Goal: Information Seeking & Learning: Find specific fact

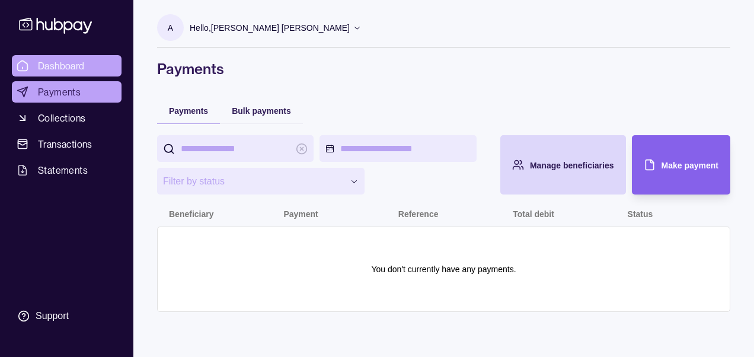
click at [78, 71] on span "Dashboard" at bounding box center [61, 66] width 47 height 14
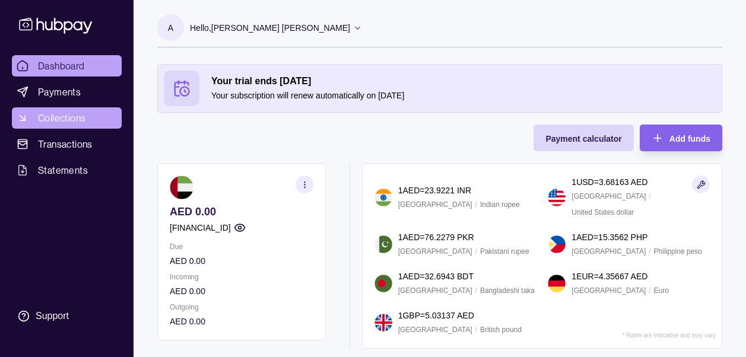
click at [50, 123] on span "Collections" at bounding box center [61, 118] width 47 height 14
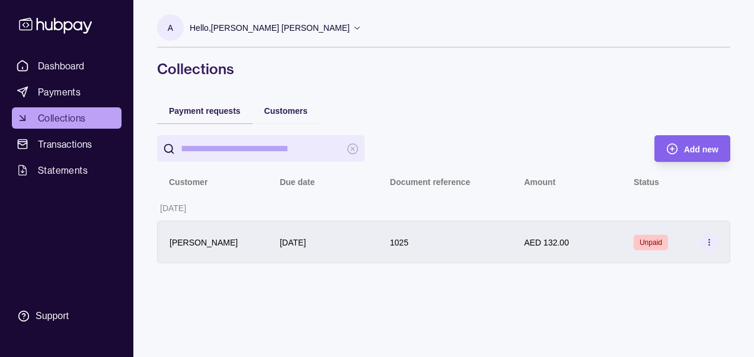
click at [710, 243] on icon at bounding box center [709, 242] width 9 height 9
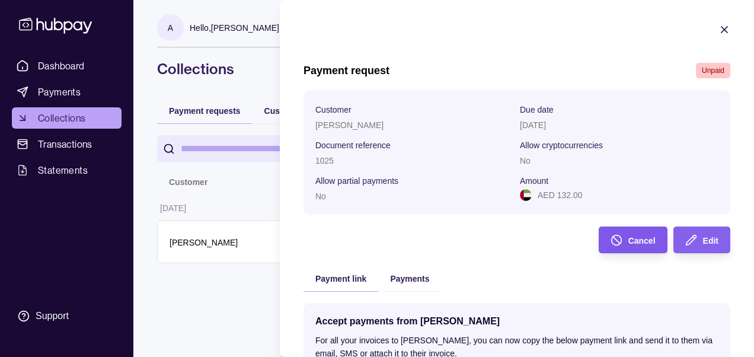
click at [619, 237] on div "Cancel" at bounding box center [624, 240] width 63 height 27
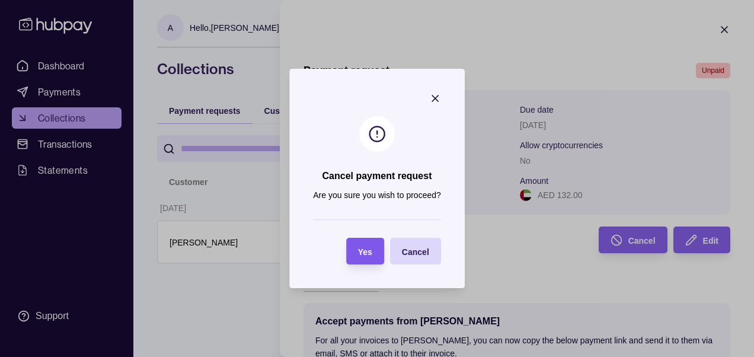
click at [353, 256] on div "Yes" at bounding box center [356, 251] width 32 height 27
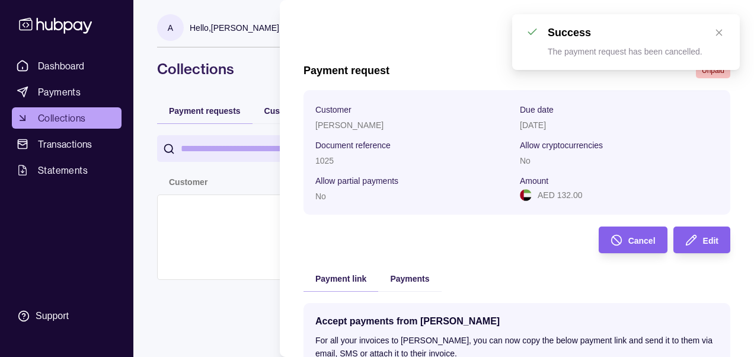
click at [241, 257] on html "Dashboard Payments Collections Transactions Statements Support A Hello, Ahmed M…" at bounding box center [377, 178] width 754 height 357
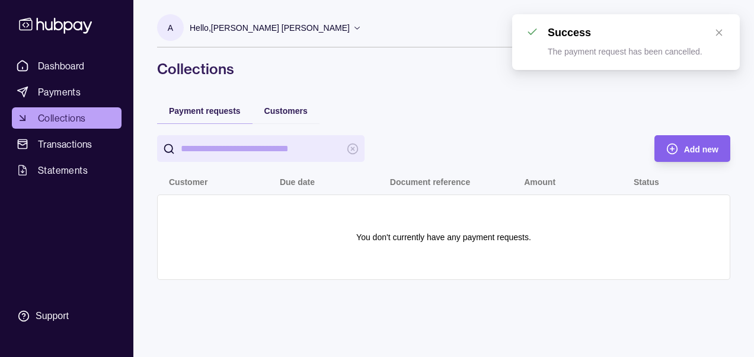
click at [463, 302] on div "A Hello, Ahmed Mohamed Abdelazim Mahmoud Trendy Optics FZ LLC Account Terms and…" at bounding box center [443, 178] width 621 height 357
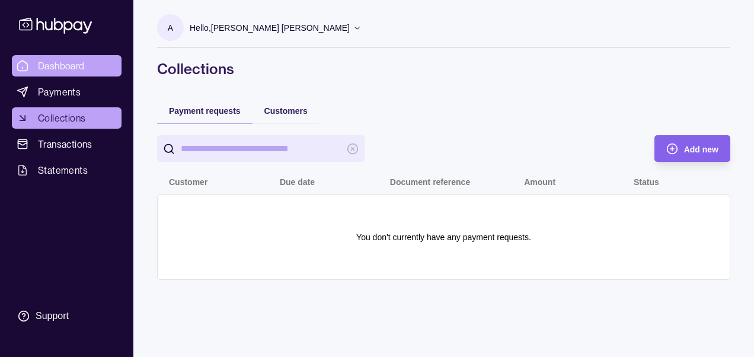
click at [81, 65] on span "Dashboard" at bounding box center [61, 66] width 47 height 14
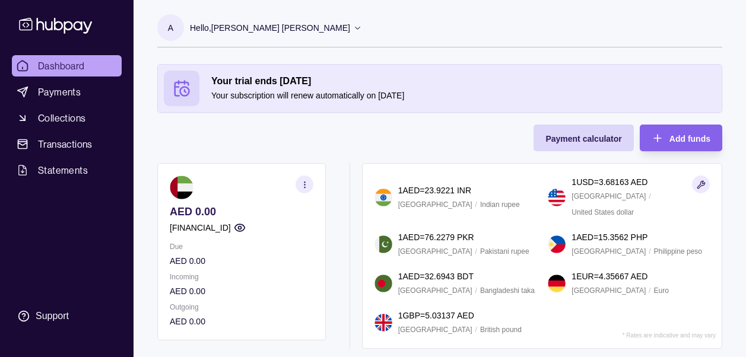
click at [173, 27] on p "A" at bounding box center [170, 27] width 5 height 13
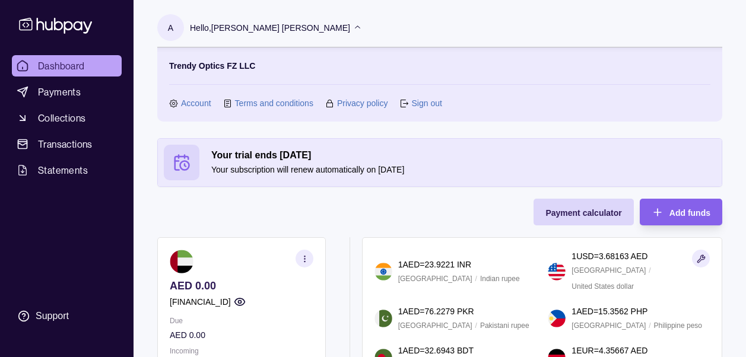
click at [202, 101] on link "Account" at bounding box center [196, 103] width 30 height 13
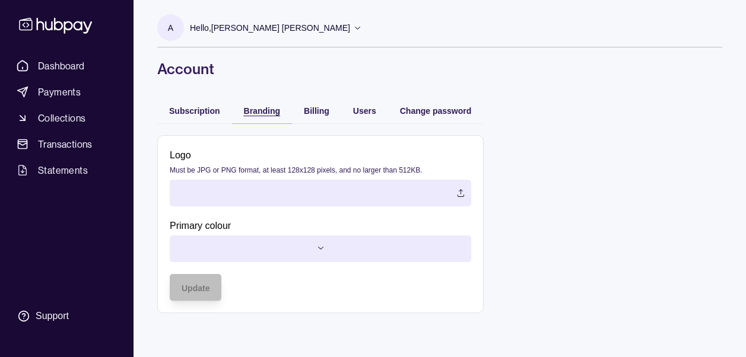
click at [260, 104] on div "Branding" at bounding box center [262, 110] width 36 height 14
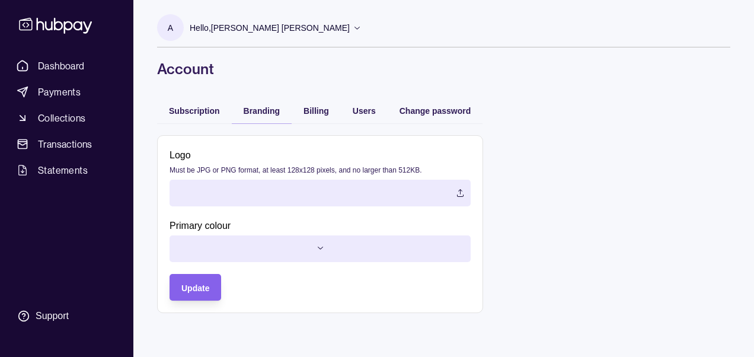
click at [450, 191] on label at bounding box center [320, 193] width 301 height 27
click at [305, 251] on html "Dashboard Payments Collections Transactions Statements Support A Hello, Ahmed M…" at bounding box center [377, 178] width 754 height 357
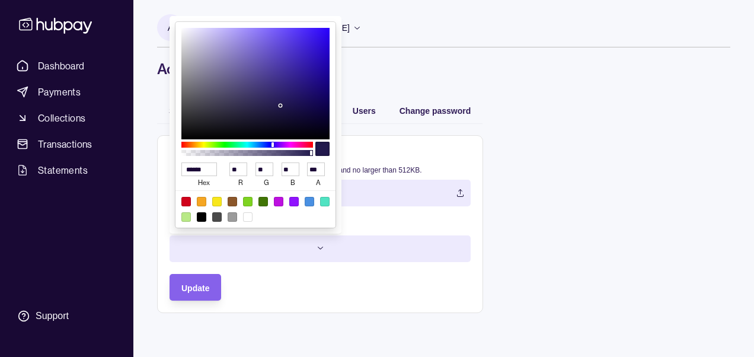
click at [208, 171] on input "******" at bounding box center [199, 170] width 36 height 14
type input "***"
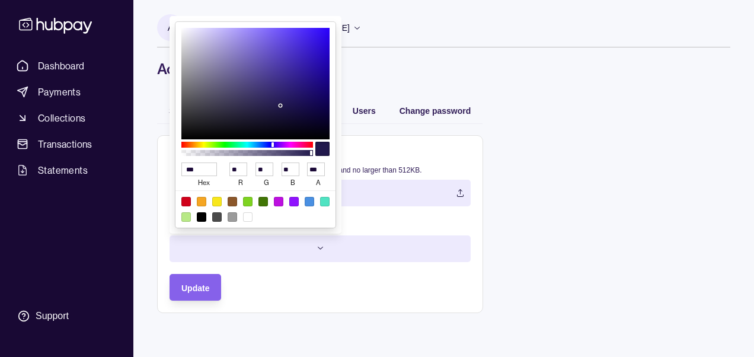
type input "***"
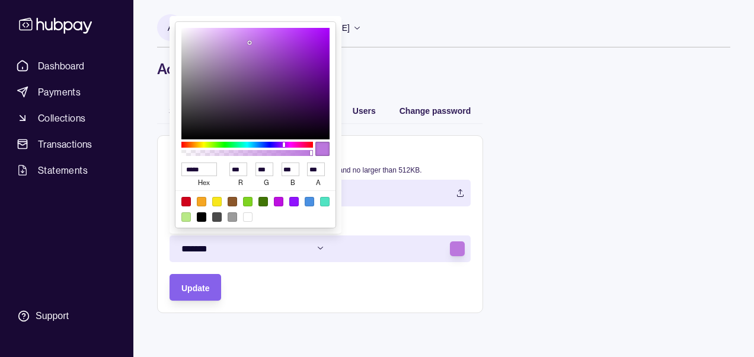
type input "******"
type input "***"
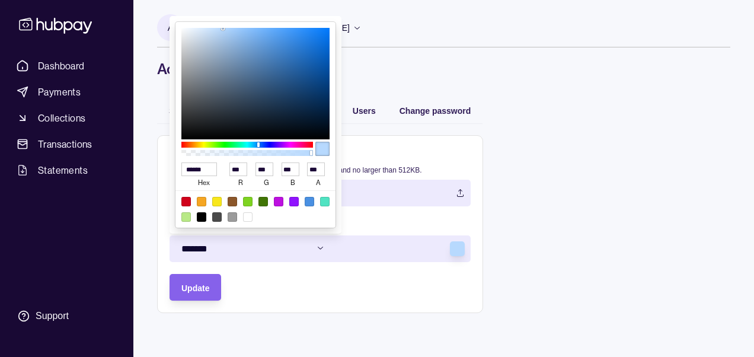
type input "******"
click at [324, 148] on div at bounding box center [323, 149] width 14 height 14
click at [272, 278] on html "Dashboard Payments Collections Transactions Statements Support A Hello, Ahmed M…" at bounding box center [377, 178] width 754 height 357
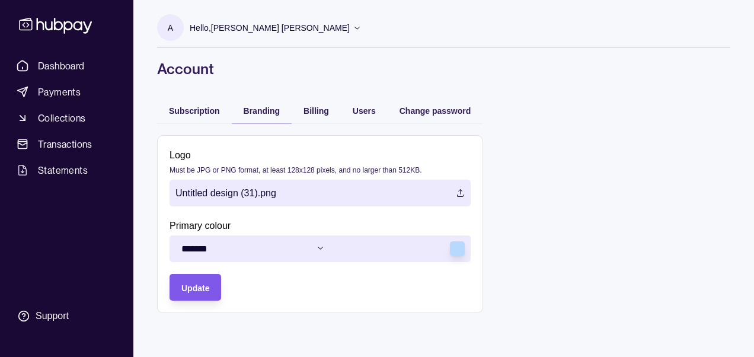
click at [200, 293] on div "Update" at bounding box center [195, 288] width 28 height 14
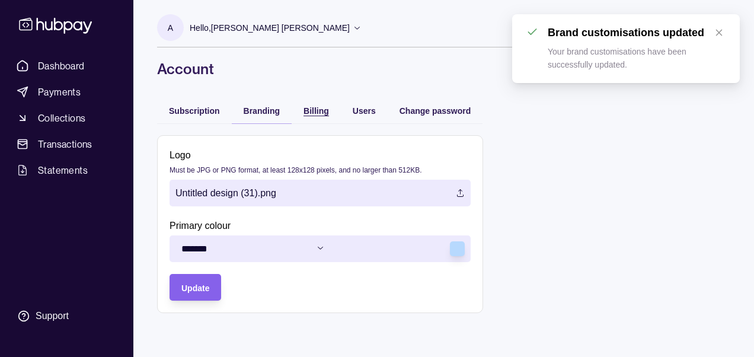
click at [323, 104] on div "Billing" at bounding box center [317, 110] width 26 height 14
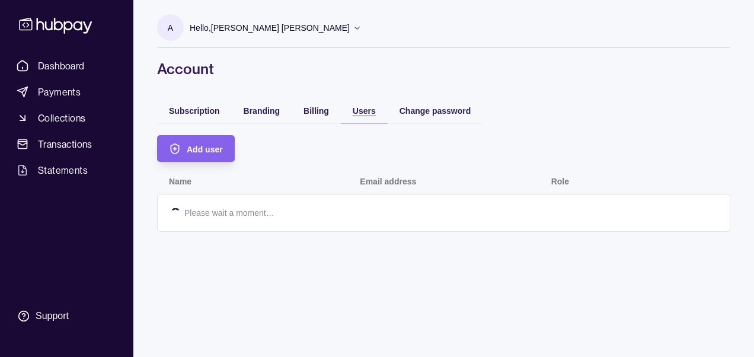
click at [361, 109] on span "Users" at bounding box center [364, 110] width 23 height 9
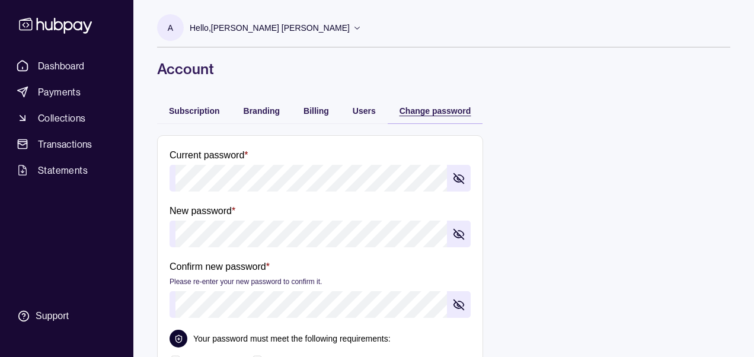
click at [431, 112] on span "Change password" at bounding box center [436, 110] width 72 height 9
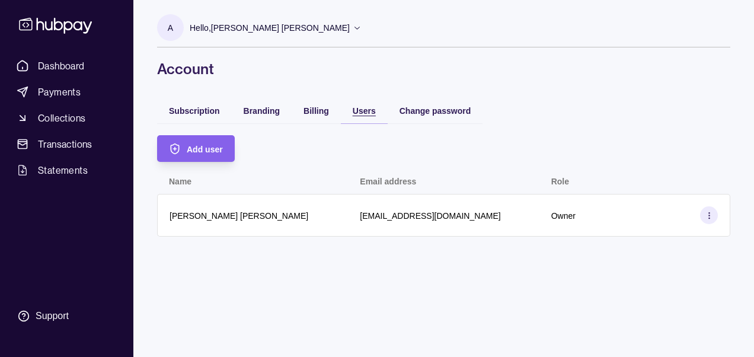
click at [355, 116] on div "Users" at bounding box center [364, 110] width 23 height 14
click at [250, 108] on span "Branding" at bounding box center [262, 110] width 36 height 9
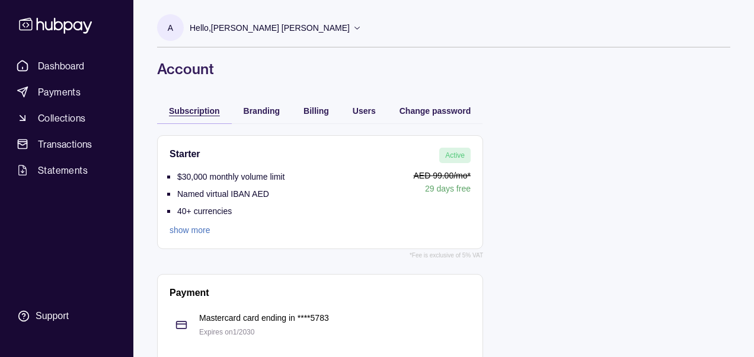
click at [190, 110] on span "Subscription" at bounding box center [194, 110] width 51 height 9
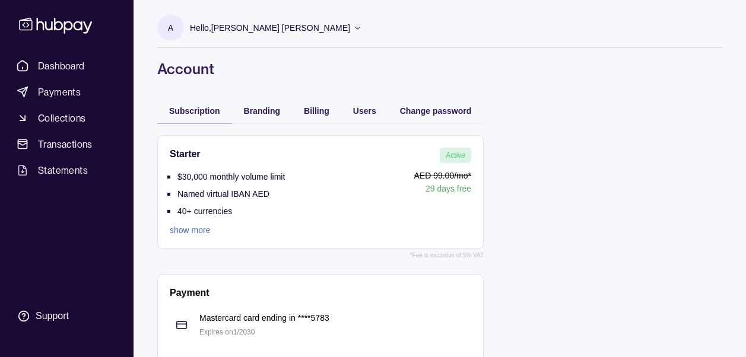
click at [195, 232] on link "show more" at bounding box center [227, 230] width 115 height 13
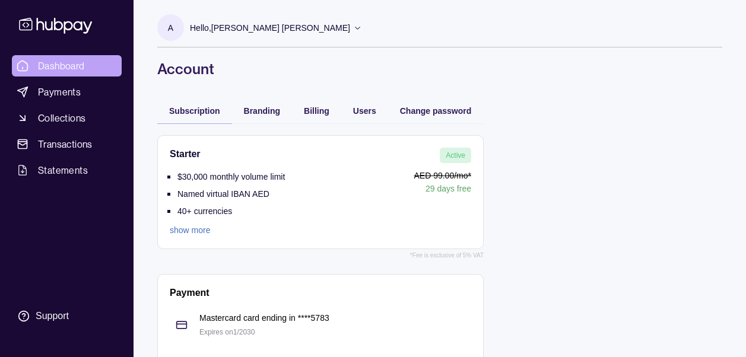
click at [79, 67] on span "Dashboard" at bounding box center [61, 66] width 47 height 14
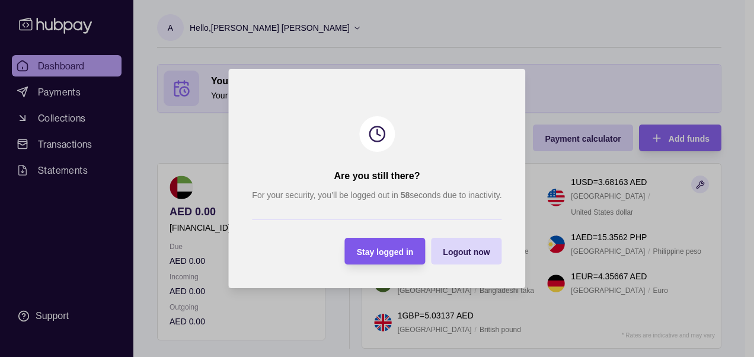
click at [400, 257] on div "Stay logged in" at bounding box center [385, 251] width 57 height 14
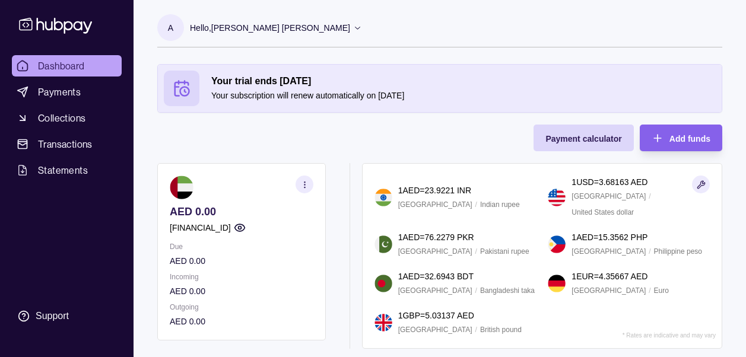
click at [310, 185] on section "button" at bounding box center [304, 185] width 18 height 18
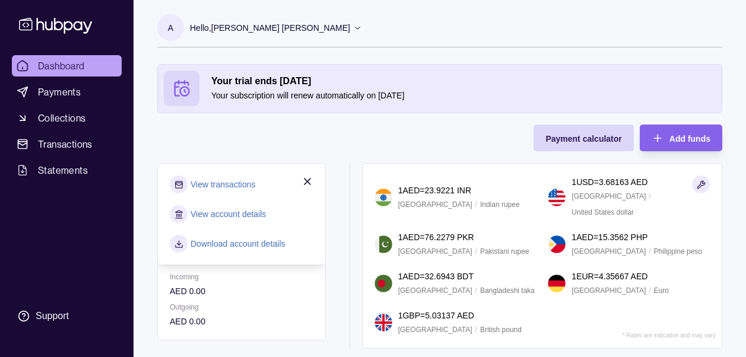
click at [233, 208] on link "View account details" at bounding box center [227, 214] width 75 height 13
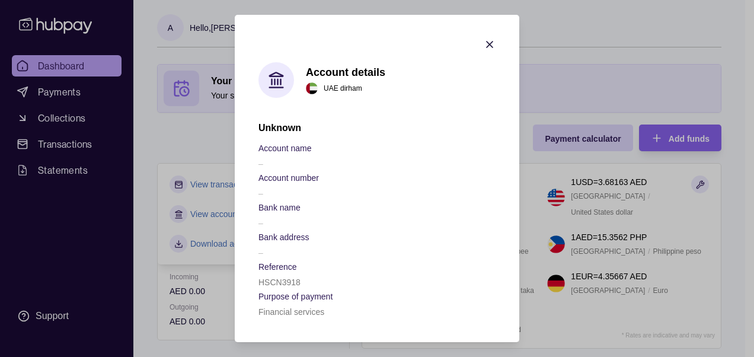
click at [489, 46] on icon "button" at bounding box center [490, 45] width 12 height 12
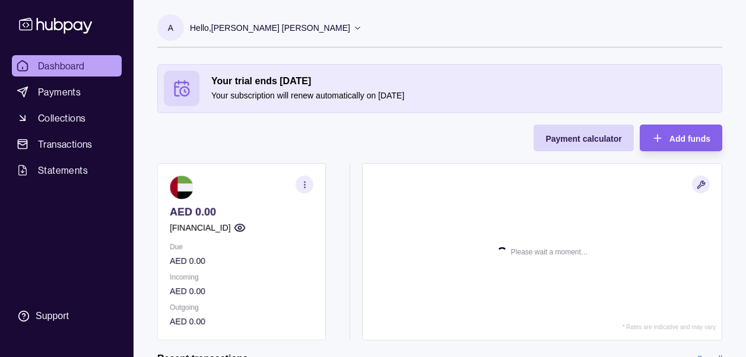
click at [304, 181] on circle "button" at bounding box center [304, 181] width 1 height 1
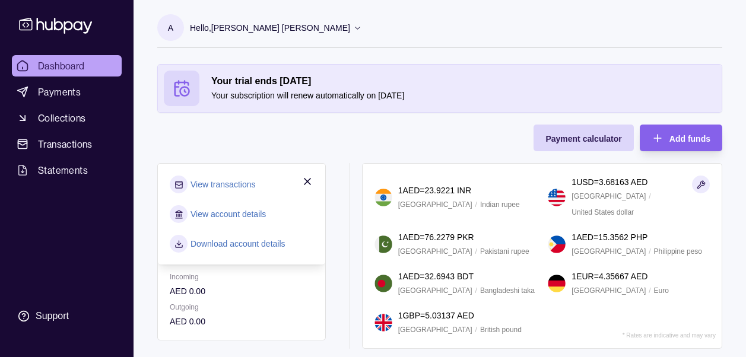
click at [249, 214] on link "View account details" at bounding box center [227, 214] width 75 height 13
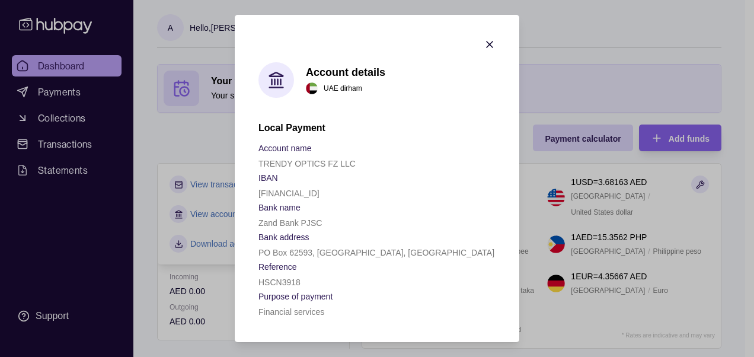
drag, startPoint x: 259, startPoint y: 192, endPoint x: 364, endPoint y: 195, distance: 105.0
click at [320, 195] on p "AE350960000536060002935" at bounding box center [289, 193] width 61 height 9
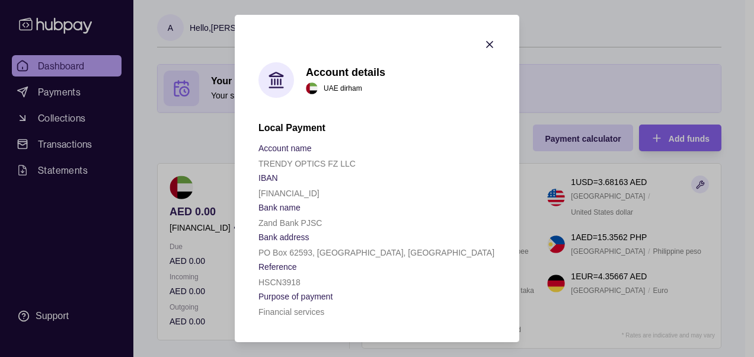
copy p "AE350960000536060002935"
drag, startPoint x: 258, startPoint y: 222, endPoint x: 324, endPoint y: 223, distance: 66.4
click at [324, 223] on section "Account details UAE dirham Local Payment Account name TRENDY OPTICS FZ LLC IBAN…" at bounding box center [377, 178] width 285 height 327
copy p "Zand Bank PJSC"
click at [313, 281] on div "HSCN3918" at bounding box center [377, 282] width 237 height 14
